Goal: Find specific page/section: Find specific page/section

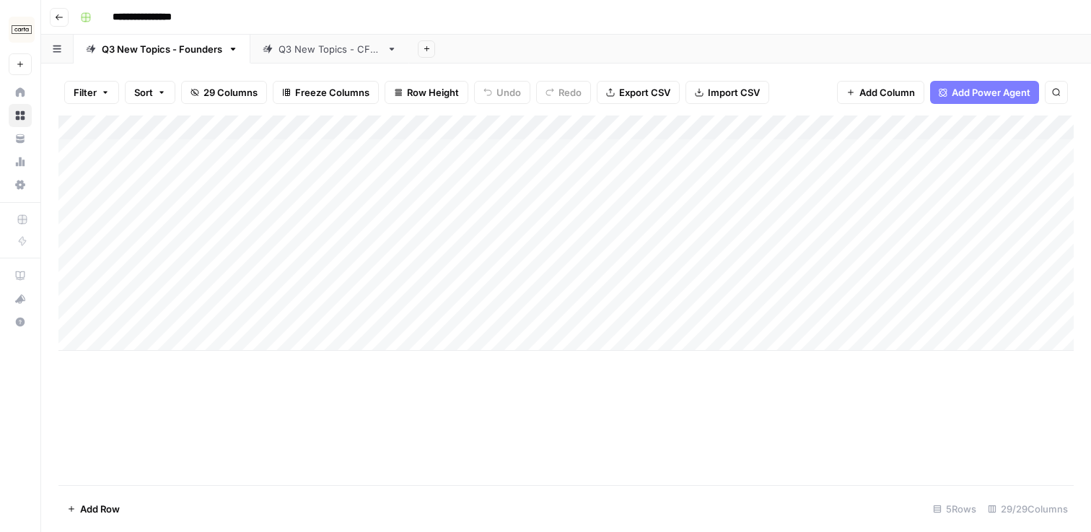
click at [274, 40] on link "Q3 New Topics - CFOs" at bounding box center [329, 49] width 159 height 29
click at [131, 57] on link "Q3 New Topics - Founders" at bounding box center [162, 49] width 177 height 29
